Goal: Complete application form

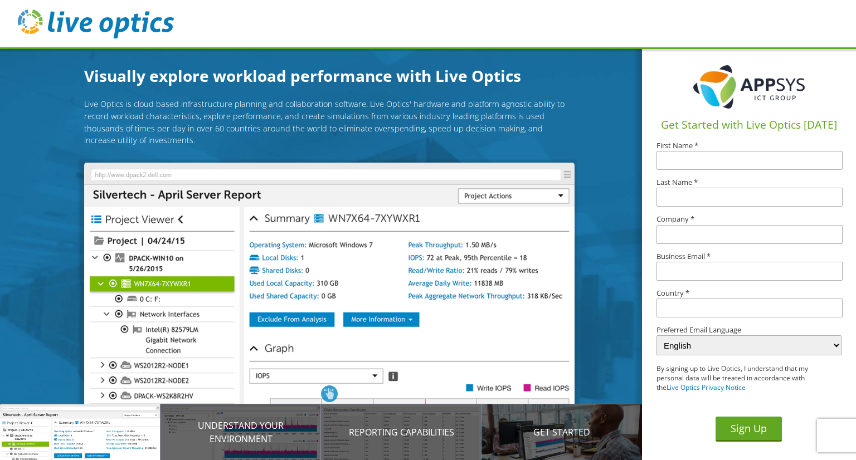
click at [697, 159] on input "text" at bounding box center [749, 160] width 186 height 19
type input "[PERSON_NAME]"
type input "Home"
type input "[DOMAIN_NAME][EMAIL_ADDRESS][DOMAIN_NAME]"
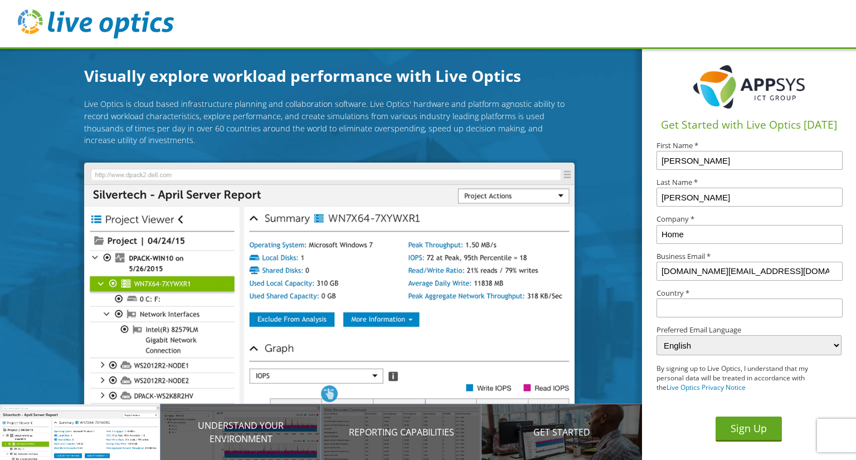
type input "[GEOGRAPHIC_DATA]"
click at [698, 151] on input "[PERSON_NAME]" at bounding box center [749, 160] width 186 height 19
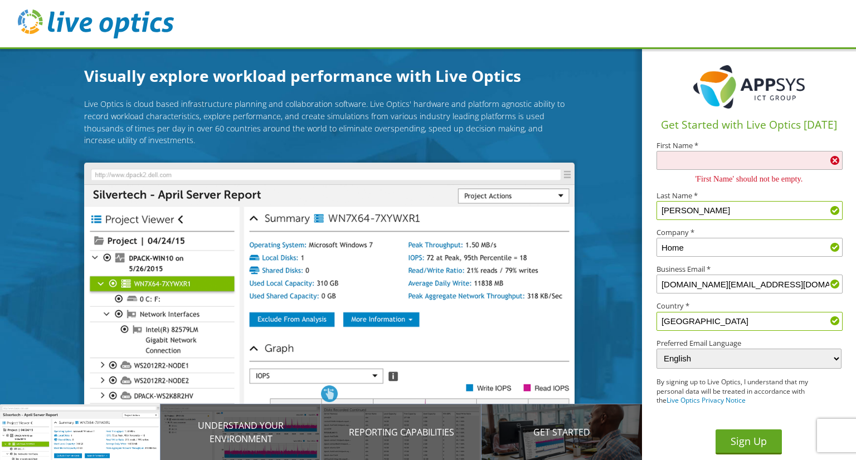
click at [716, 205] on input "[PERSON_NAME]" at bounding box center [749, 210] width 186 height 19
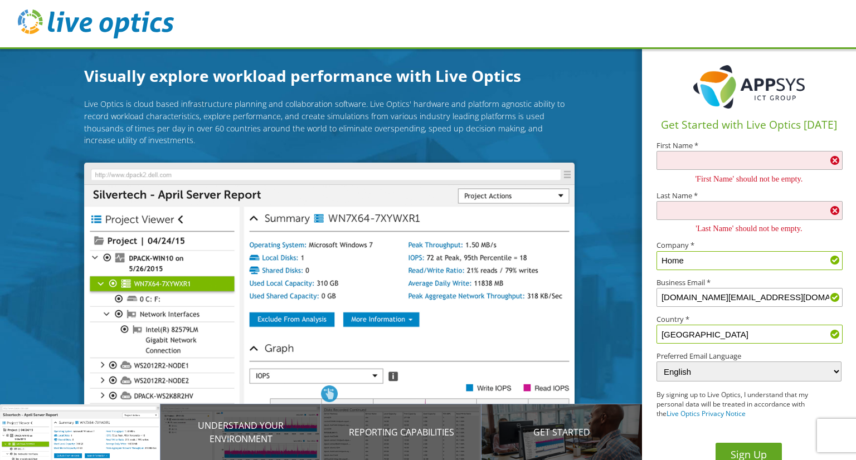
click at [728, 252] on input "Home" at bounding box center [749, 260] width 186 height 19
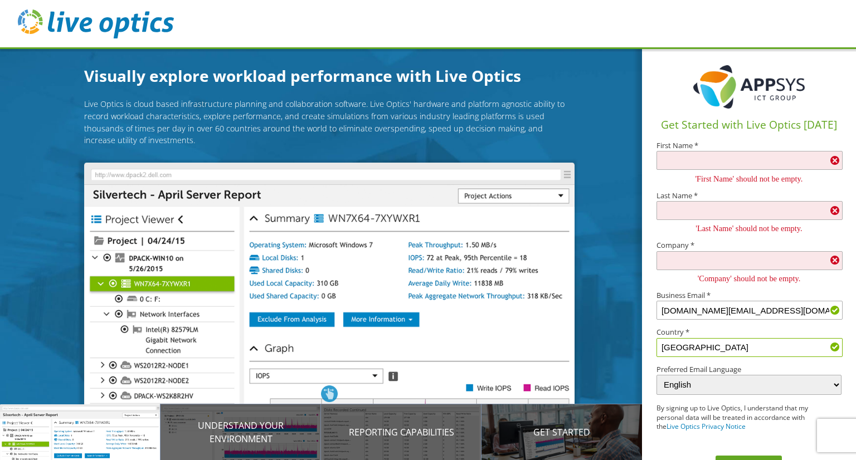
click at [752, 296] on label "Business Email *" at bounding box center [748, 295] width 184 height 7
click at [749, 308] on input "[DOMAIN_NAME][EMAIL_ADDRESS][DOMAIN_NAME]" at bounding box center [749, 310] width 186 height 19
click at [694, 342] on input "[GEOGRAPHIC_DATA]" at bounding box center [749, 347] width 186 height 19
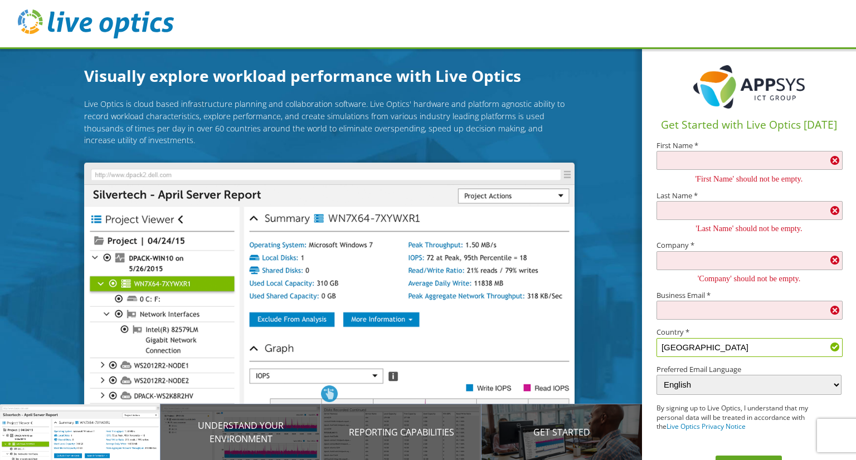
click at [694, 342] on input "[GEOGRAPHIC_DATA]" at bounding box center [749, 347] width 186 height 19
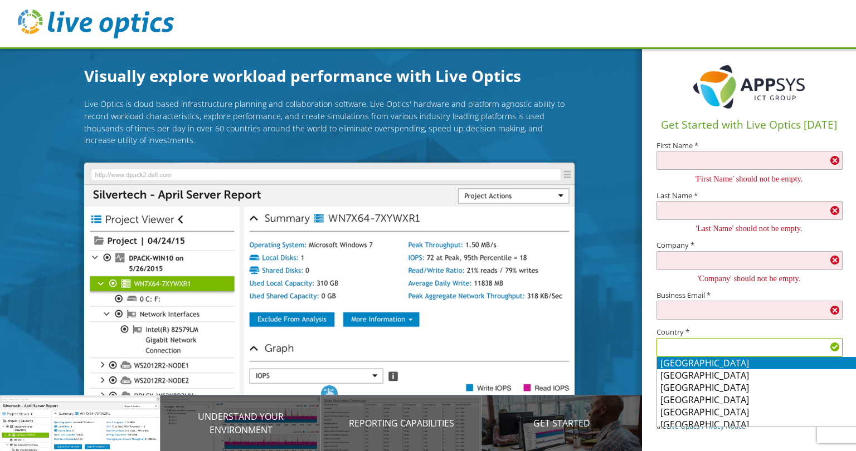
type input "[GEOGRAPHIC_DATA]"
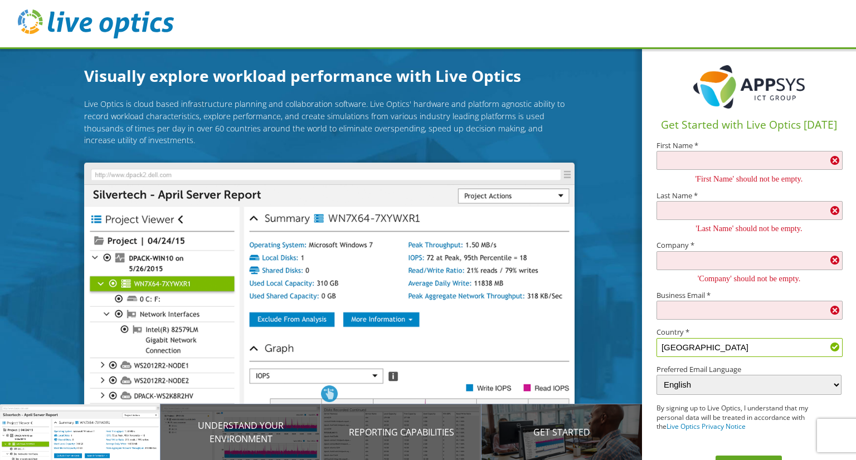
click at [653, 286] on div "Get Started with Live Optics [DATE] First Name * 'First Name' should not be emp…" at bounding box center [749, 267] width 214 height 440
